Goal: Transaction & Acquisition: Purchase product/service

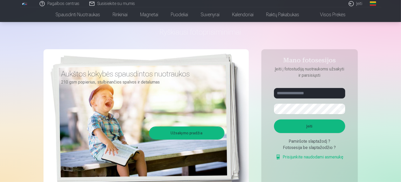
scroll to position [22, 0]
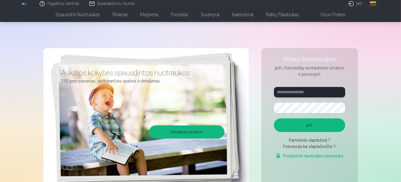
click at [305, 90] on input "text" at bounding box center [309, 92] width 71 height 10
click at [293, 90] on input "text" at bounding box center [309, 92] width 71 height 10
type input "*"
type input "**********"
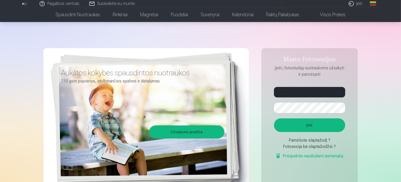
click at [301, 124] on button "Įeiti" at bounding box center [309, 125] width 71 height 14
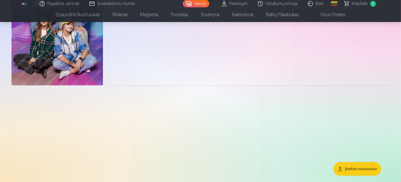
scroll to position [235, 0]
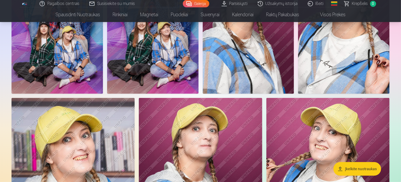
click at [103, 93] on img at bounding box center [57, 25] width 91 height 137
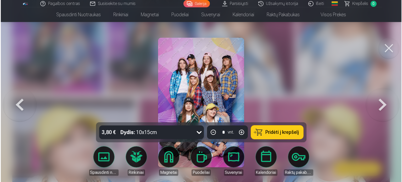
scroll to position [236, 0]
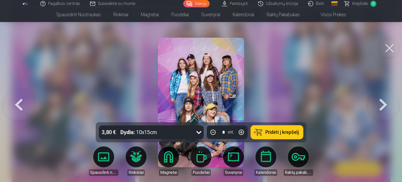
click at [267, 130] on span "Pridėti į krepšelį" at bounding box center [281, 132] width 33 height 5
click at [391, 48] on button at bounding box center [389, 48] width 21 height 21
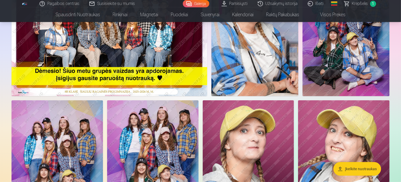
scroll to position [78, 0]
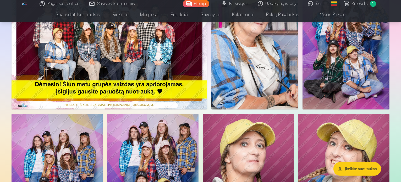
click at [298, 79] on img at bounding box center [254, 44] width 87 height 130
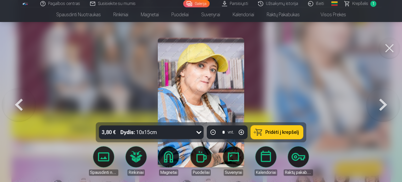
click at [390, 47] on button at bounding box center [389, 48] width 21 height 21
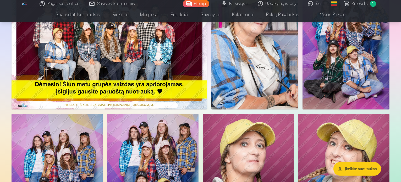
click at [199, 67] on img at bounding box center [109, 44] width 195 height 130
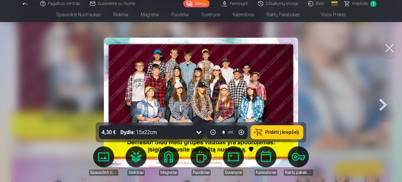
click at [285, 134] on span "Pridėti į krepšelį" at bounding box center [281, 132] width 33 height 5
click at [391, 48] on button at bounding box center [389, 48] width 21 height 21
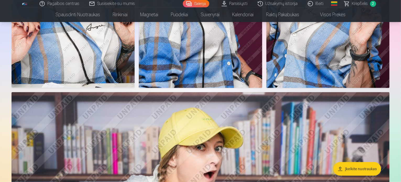
scroll to position [419, 0]
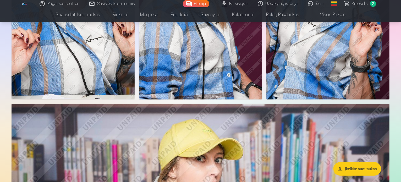
click at [134, 94] on img at bounding box center [73, 7] width 123 height 185
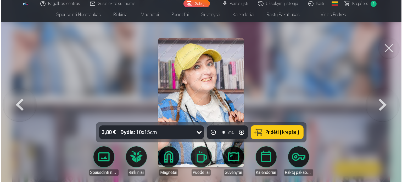
scroll to position [419, 0]
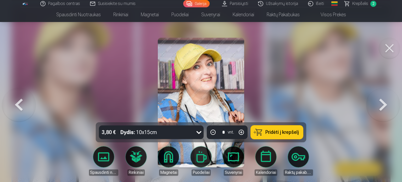
click at [273, 131] on span "Pridėti į krepšelį" at bounding box center [281, 132] width 33 height 5
click at [385, 48] on button at bounding box center [389, 48] width 21 height 21
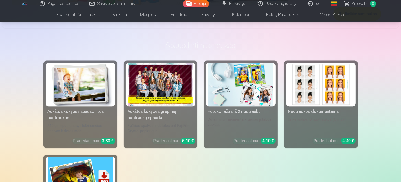
scroll to position [1125, 0]
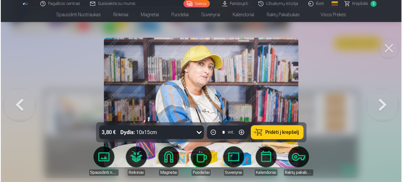
scroll to position [1128, 0]
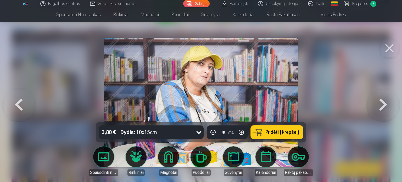
click at [394, 46] on button at bounding box center [389, 48] width 21 height 21
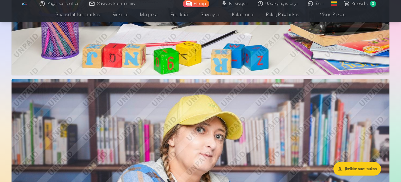
scroll to position [654, 0]
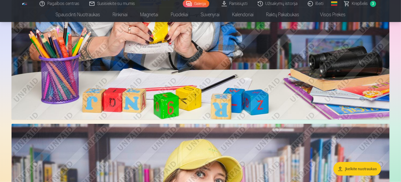
click at [361, 1] on span "Krepšelis" at bounding box center [360, 4] width 16 height 6
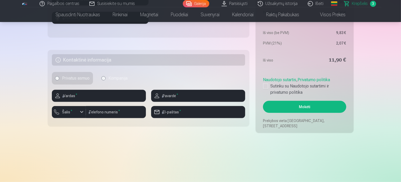
scroll to position [262, 0]
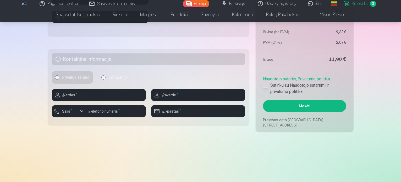
click at [264, 83] on div at bounding box center [265, 85] width 5 height 5
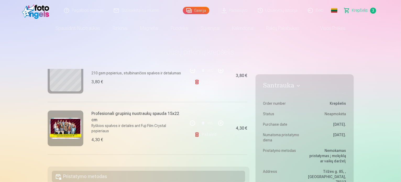
scroll to position [0, 0]
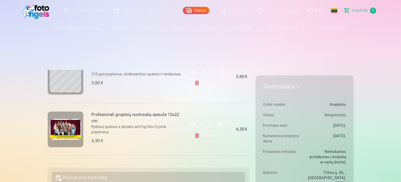
click at [125, 11] on link "Susisiekite su mumis" at bounding box center [136, 10] width 55 height 21
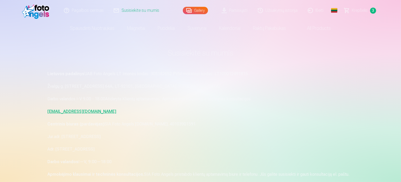
click at [95, 111] on link "pagalba.fotoangels@gmail.com" at bounding box center [82, 111] width 69 height 5
click at [79, 110] on link "pagalba.fotoangels@gmail.com" at bounding box center [82, 111] width 69 height 5
drag, startPoint x: 110, startPoint y: 113, endPoint x: 47, endPoint y: 113, distance: 63.3
click at [48, 112] on p "pagalba.fotoangels@gmail.com" at bounding box center [201, 111] width 306 height 7
copy link "pagalba.fotoangels@gmail.com"
